Goal: Check status: Check status

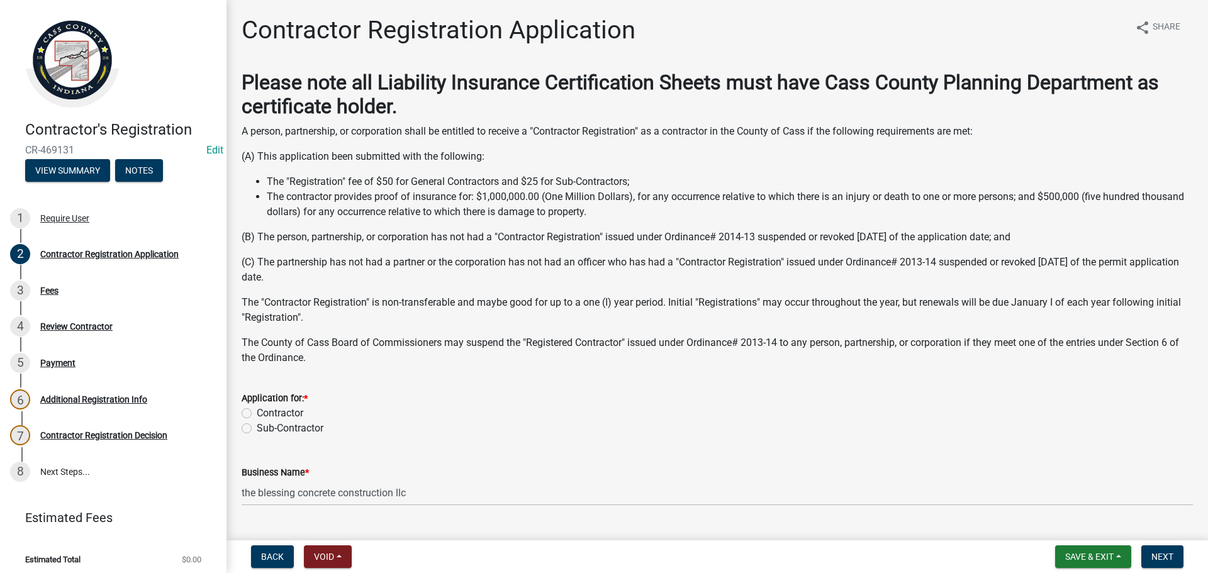
select select "IN"
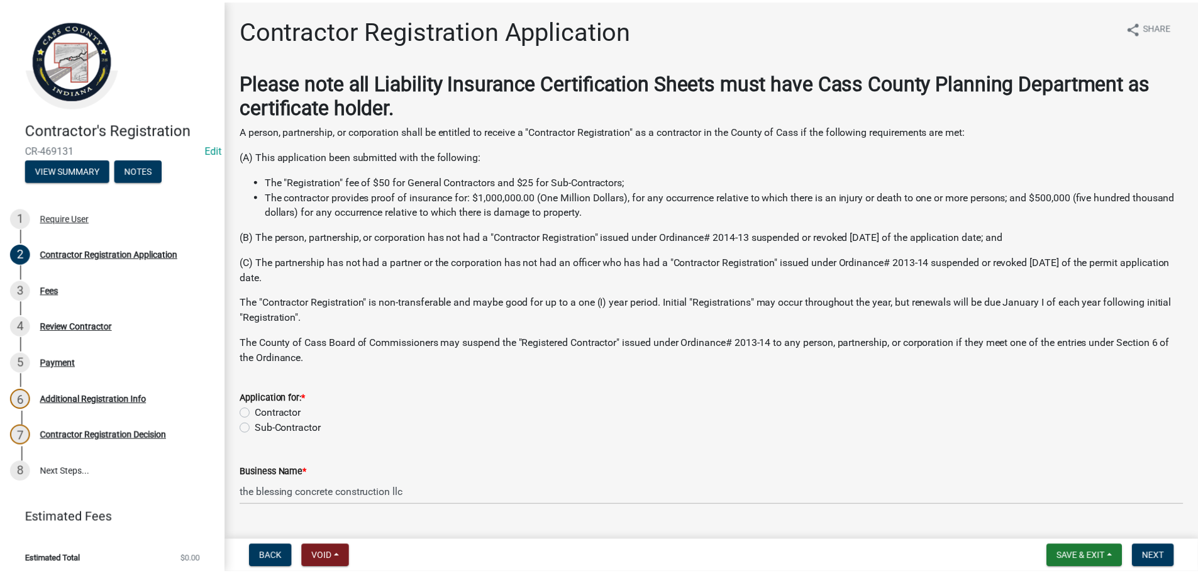
scroll to position [382, 0]
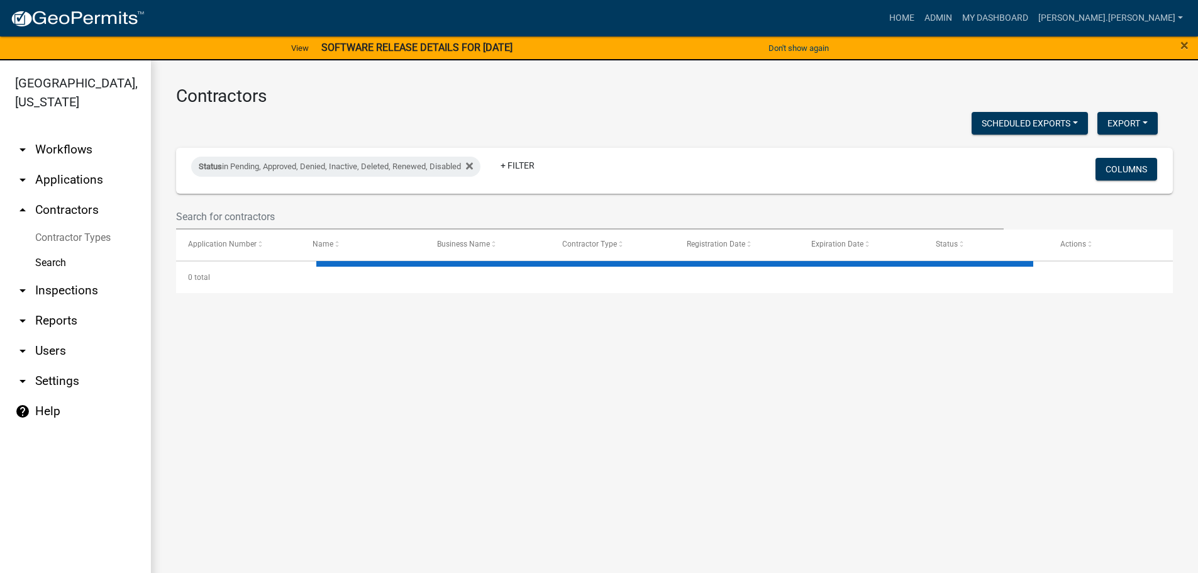
select select "3: 100"
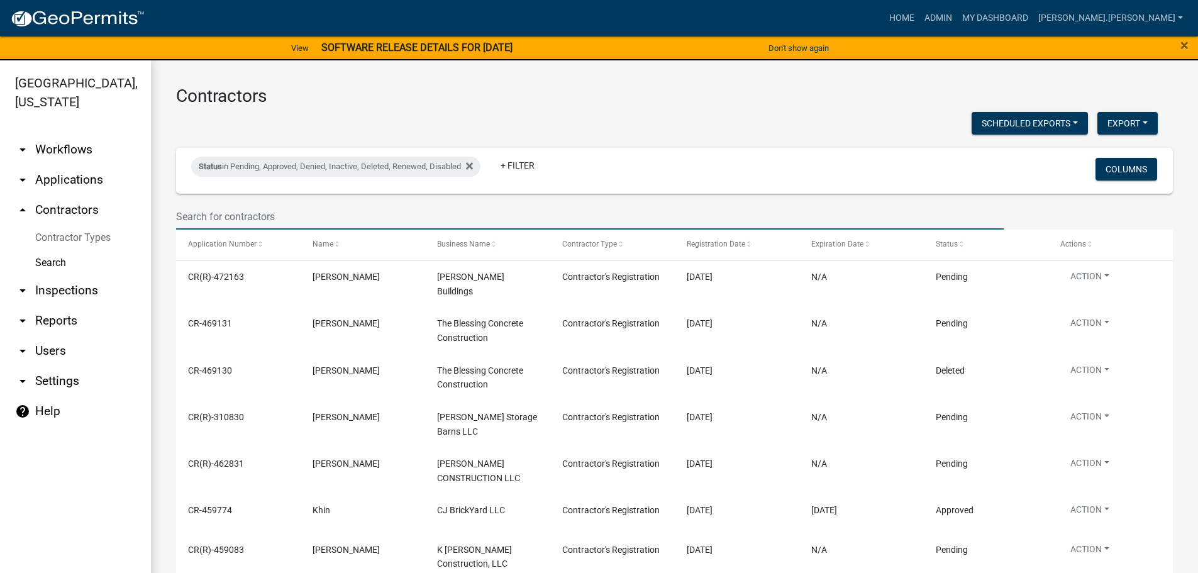
click at [254, 213] on input "text" at bounding box center [590, 217] width 828 height 26
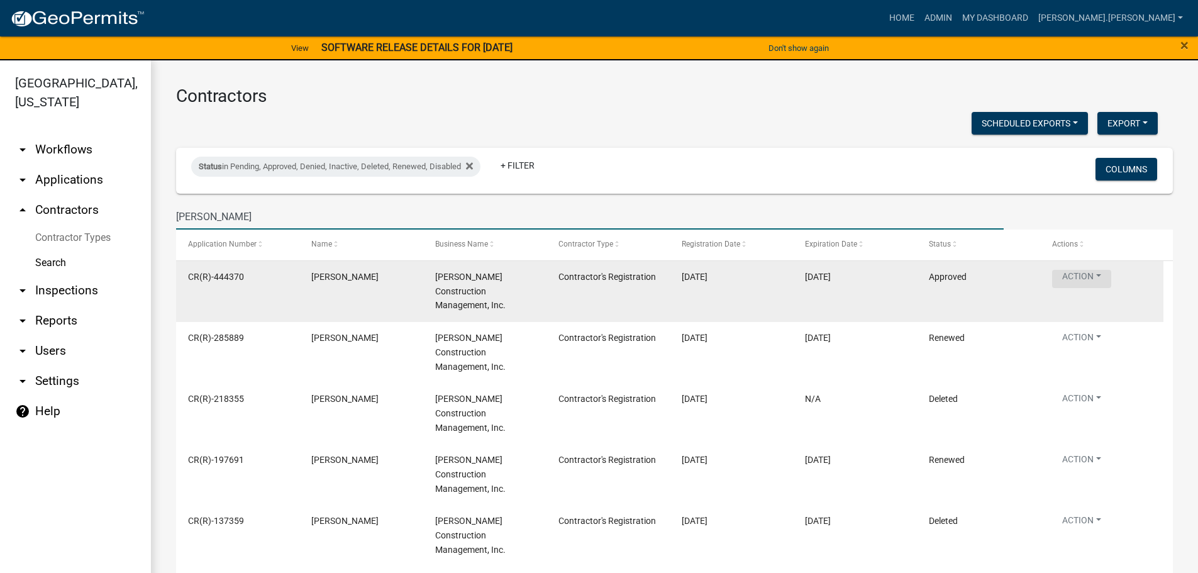
type input "[PERSON_NAME]"
click at [1075, 275] on button "Action" at bounding box center [1081, 279] width 59 height 18
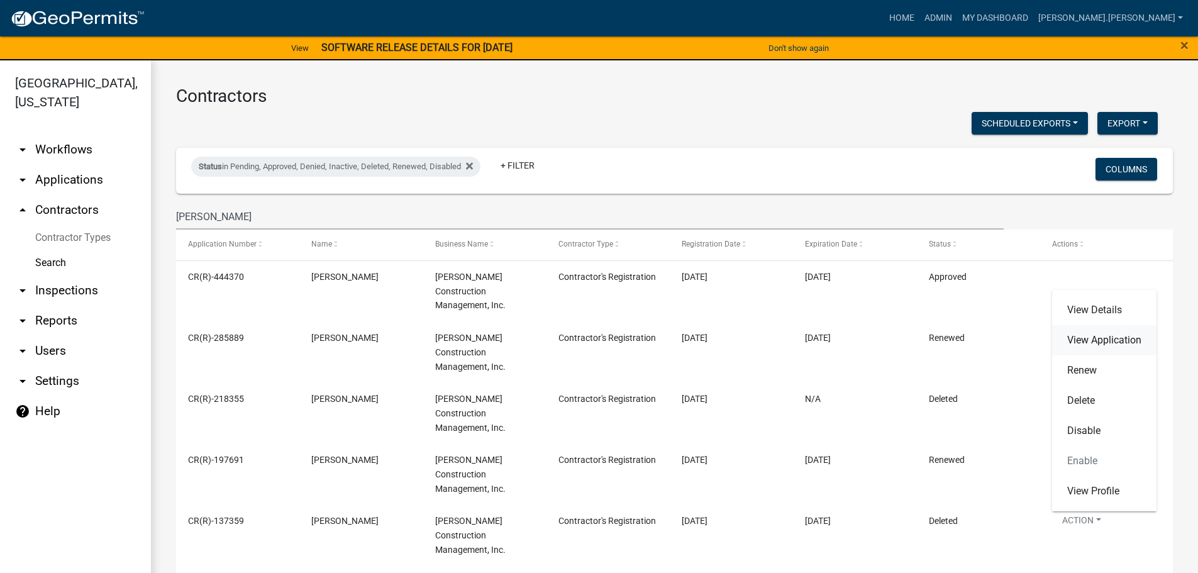
click at [1082, 343] on link "View Application" at bounding box center [1104, 340] width 104 height 30
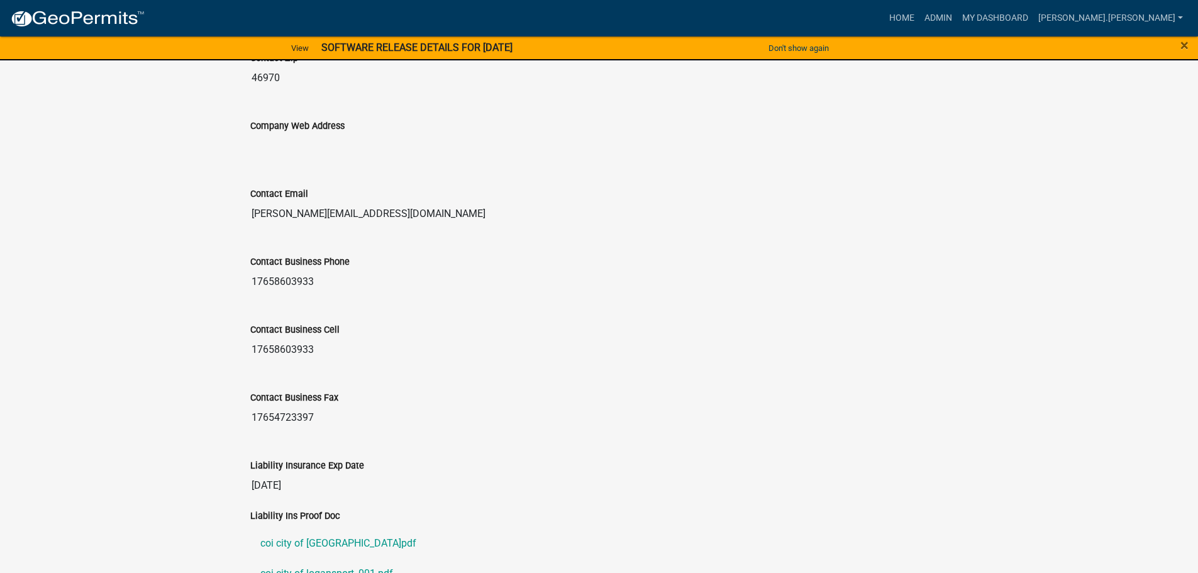
scroll to position [1294, 0]
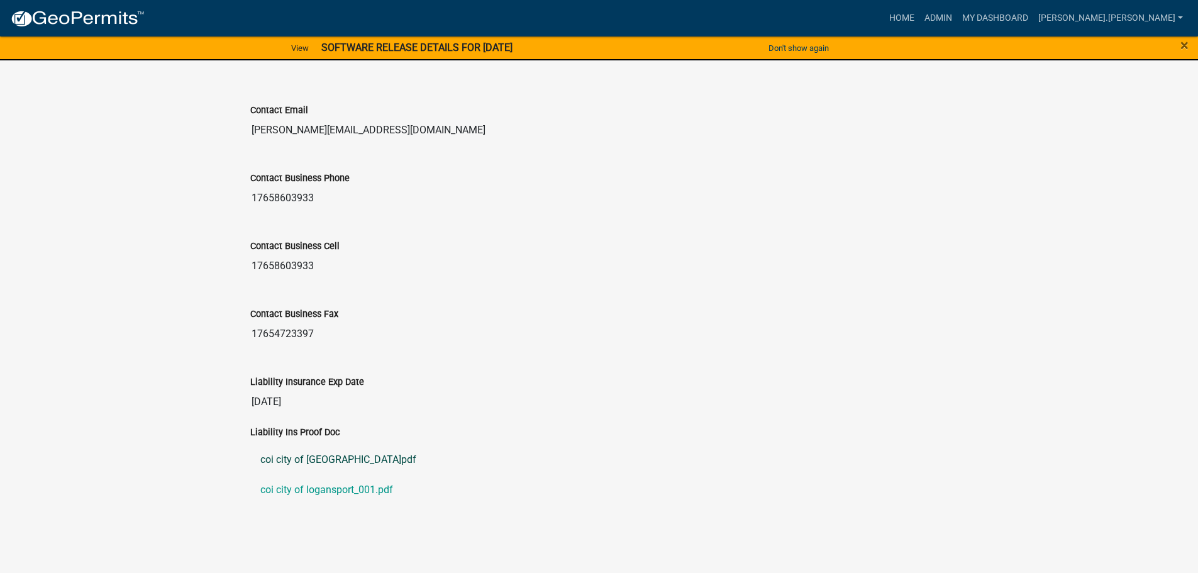
click at [320, 460] on link "coi city of [GEOGRAPHIC_DATA]pdf" at bounding box center [599, 460] width 698 height 30
click at [328, 489] on link "coi city of logansport_001.pdf" at bounding box center [599, 490] width 698 height 30
